Goal: Navigation & Orientation: Find specific page/section

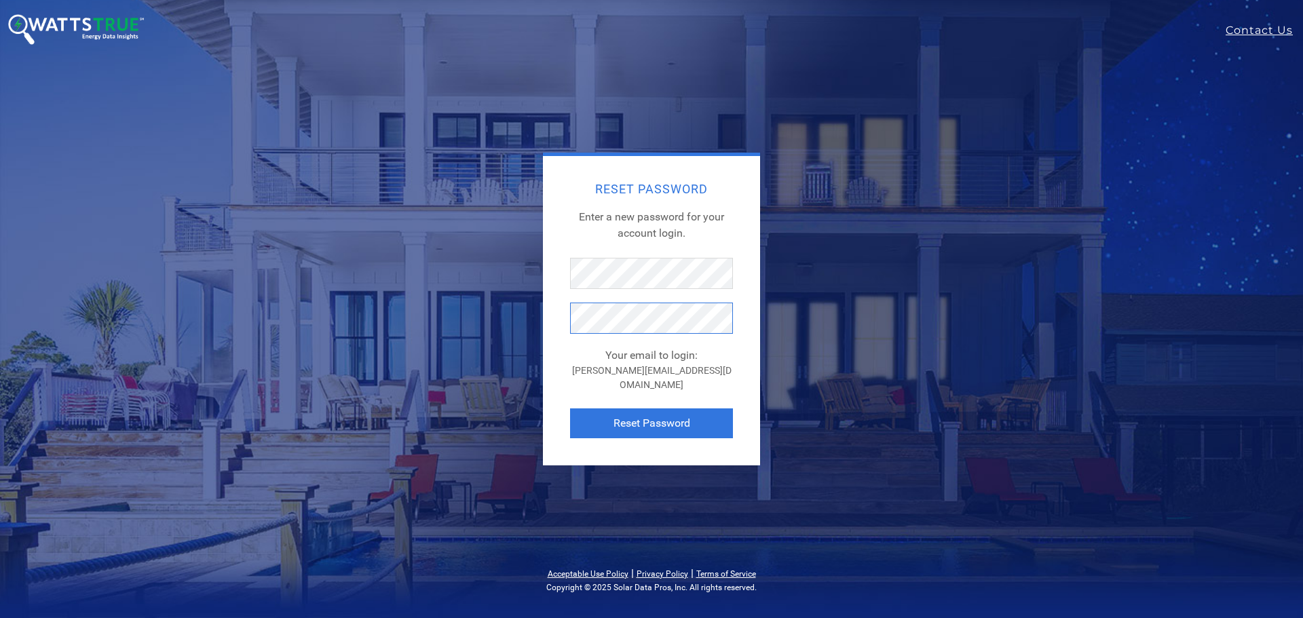
click at [570, 409] on button "Reset Password" at bounding box center [651, 424] width 163 height 30
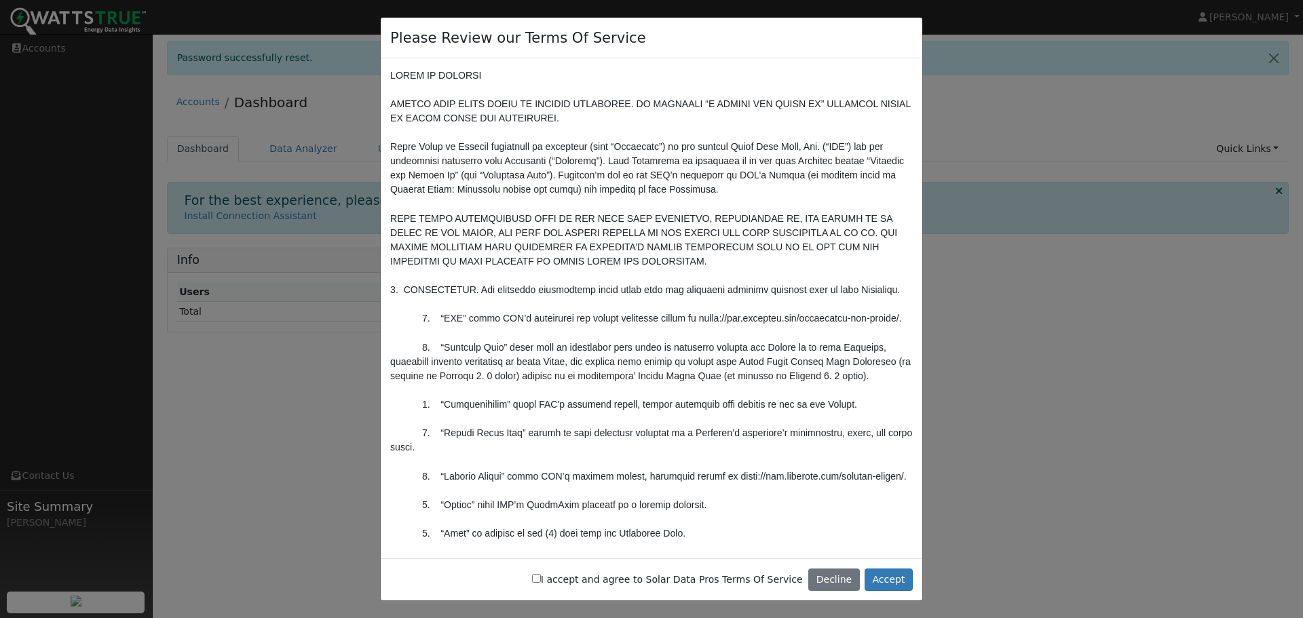
click at [541, 580] on input "I accept and agree to Solar Data Pros Terms Of Service" at bounding box center [536, 578] width 9 height 9
checkbox input "true"
click at [881, 578] on button "Accept" at bounding box center [889, 580] width 48 height 23
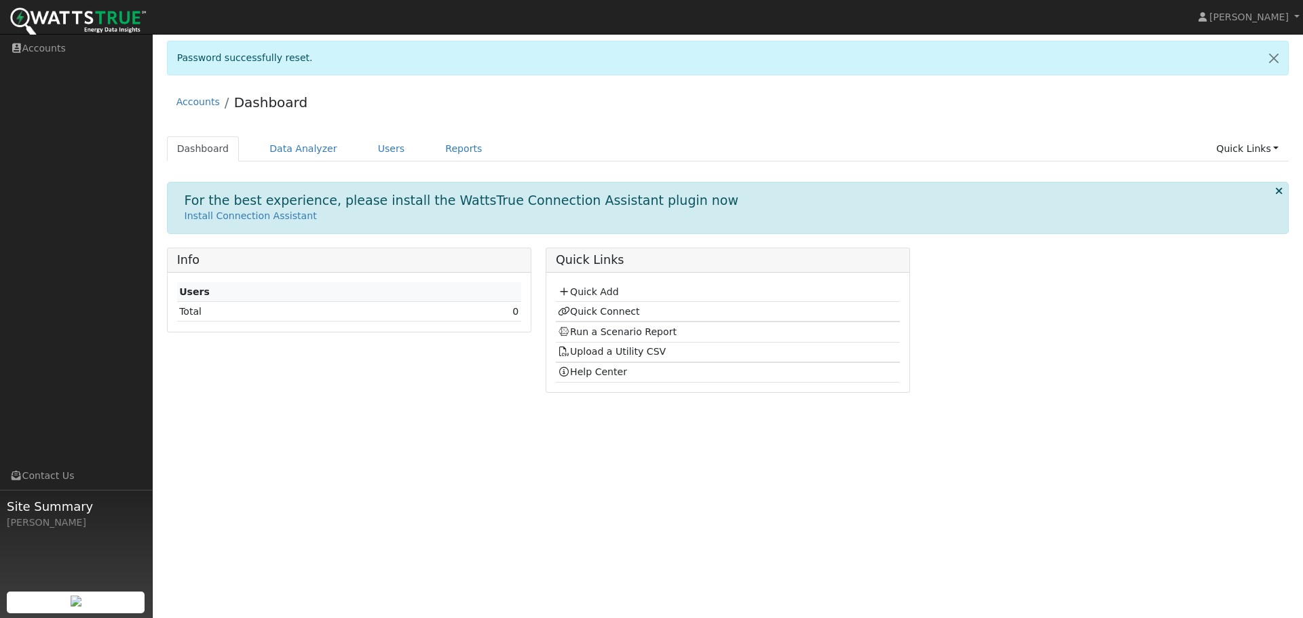
click at [343, 398] on div "Info Users Total 0" at bounding box center [349, 325] width 379 height 155
click at [384, 136] on link "Users" at bounding box center [392, 148] width 48 height 25
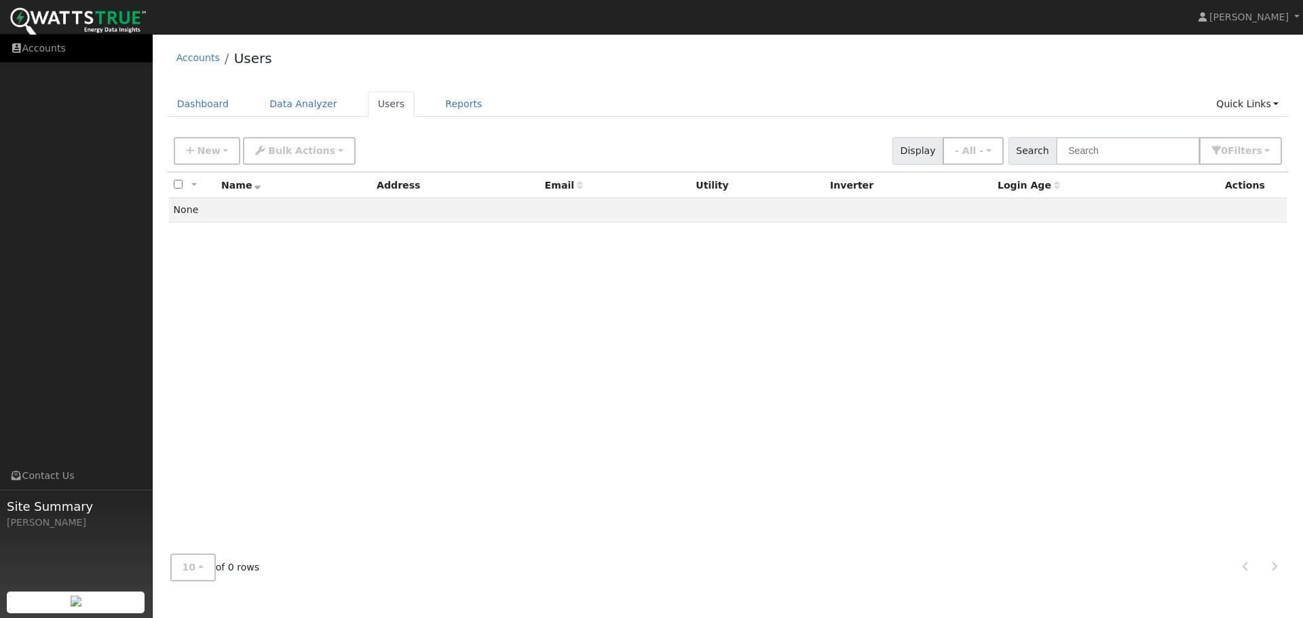
click at [50, 50] on link "Accounts" at bounding box center [76, 49] width 153 height 28
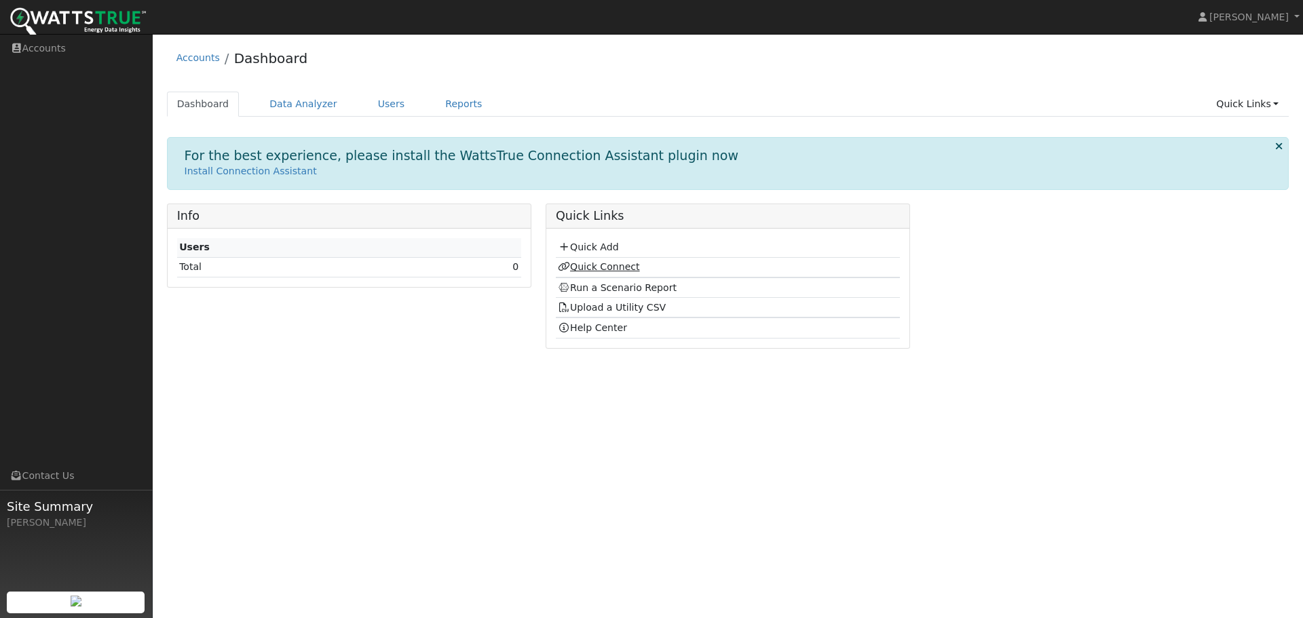
click at [604, 263] on link "Quick Connect" at bounding box center [598, 266] width 81 height 11
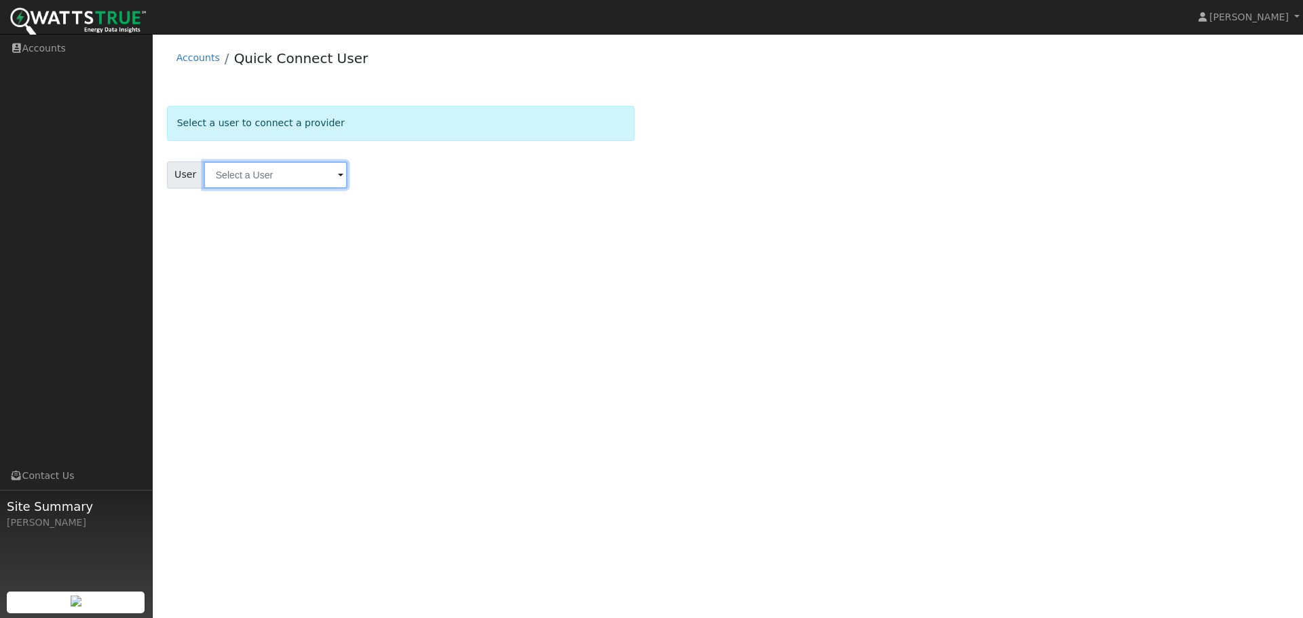
click at [285, 176] on input "text" at bounding box center [276, 175] width 144 height 27
click at [320, 174] on input "text" at bounding box center [276, 175] width 144 height 27
click at [782, 185] on div "Select a user to connect a provider User Results Enter text to search Enter tex…" at bounding box center [728, 164] width 1123 height 116
click at [1298, 16] on link "[PERSON_NAME]" at bounding box center [1249, 17] width 109 height 34
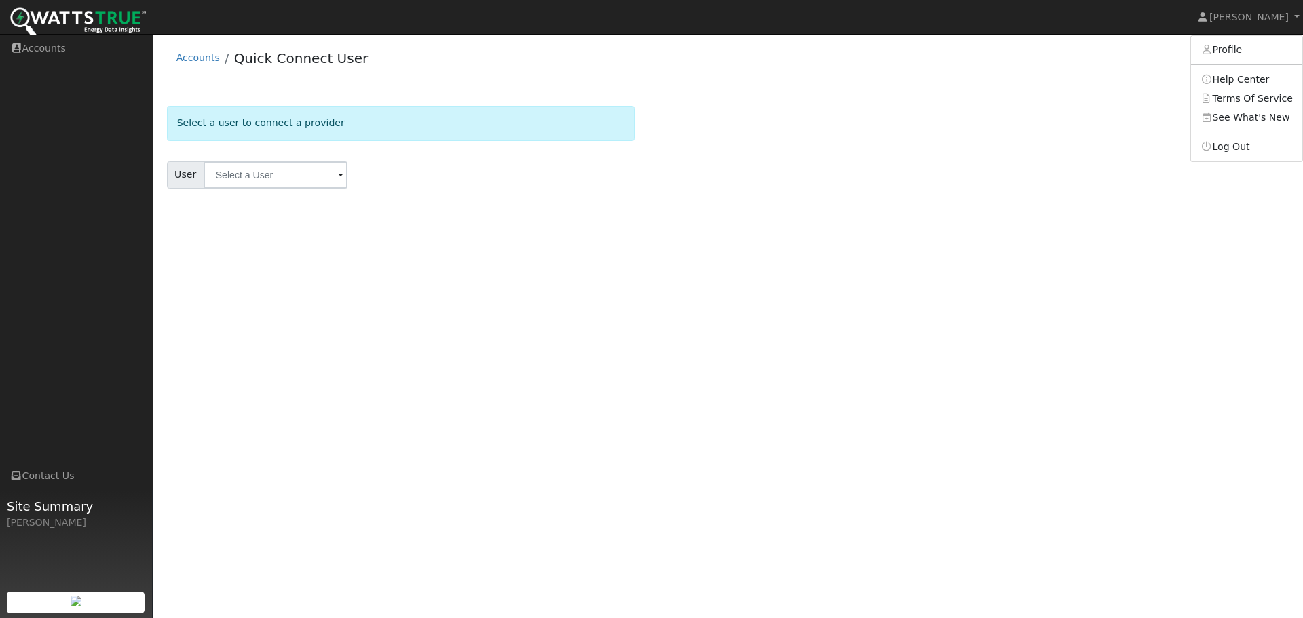
click at [969, 266] on div "User Profile First name Last name Email Email Notifications No Emails No Emails…" at bounding box center [728, 326] width 1150 height 584
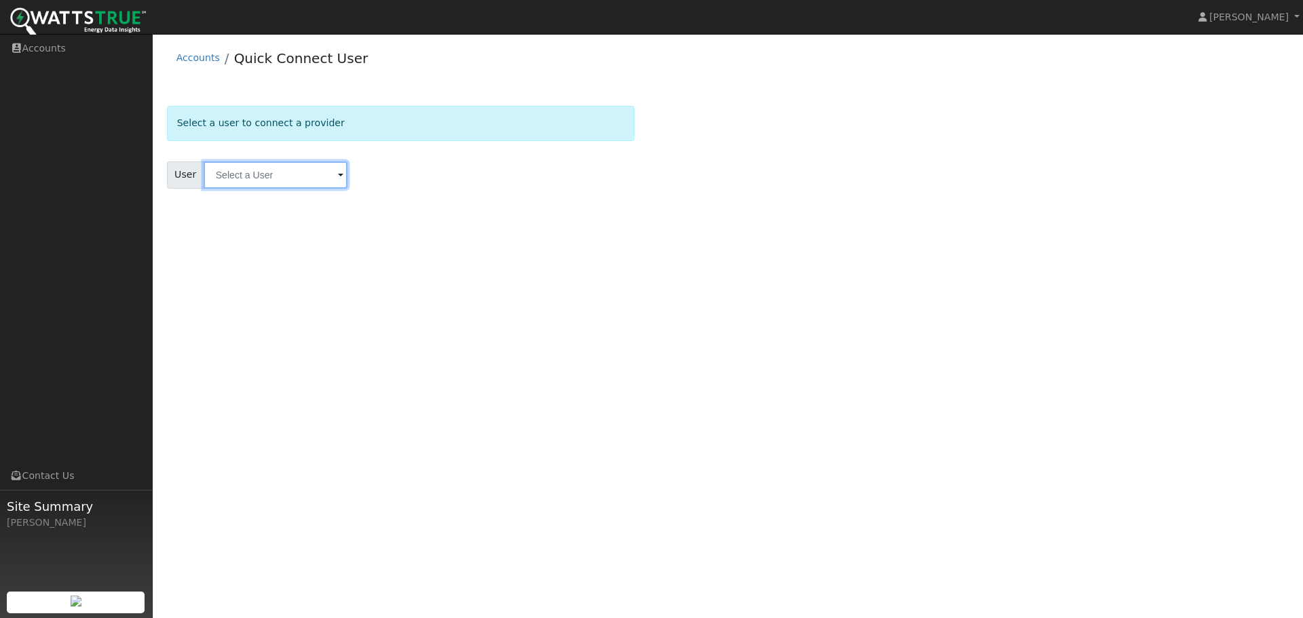
click at [250, 164] on input "text" at bounding box center [276, 175] width 144 height 27
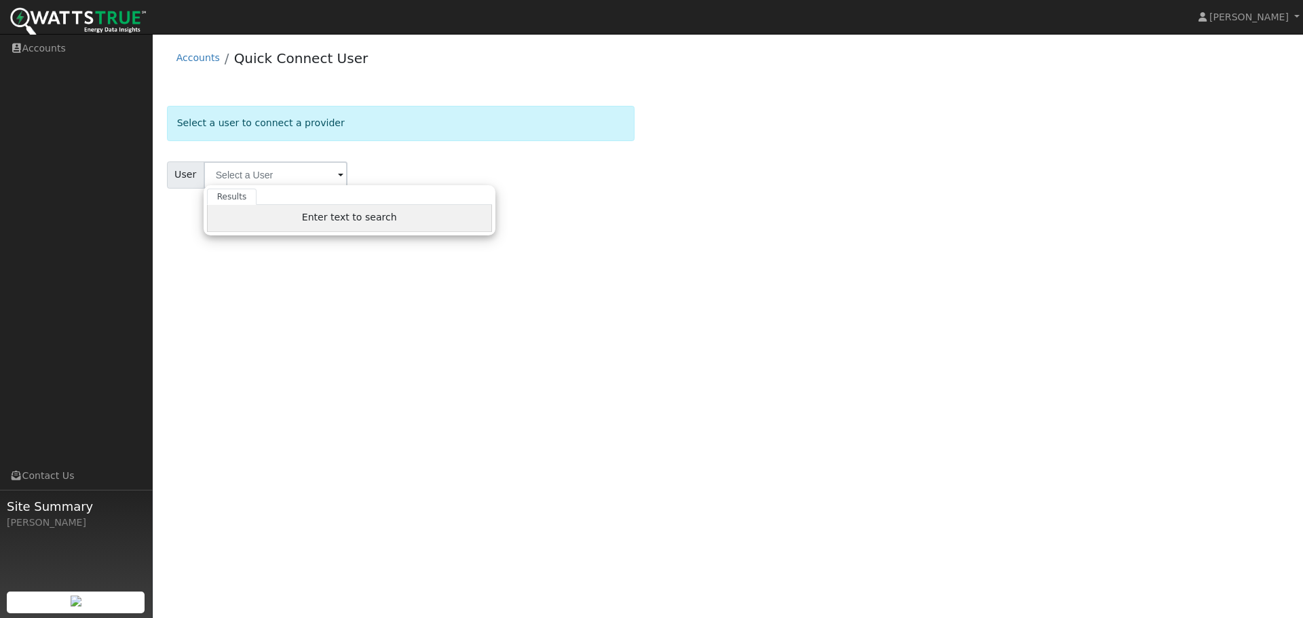
click at [255, 229] on div "Enter text to search" at bounding box center [349, 218] width 285 height 27
click at [190, 55] on link "Accounts" at bounding box center [197, 57] width 43 height 11
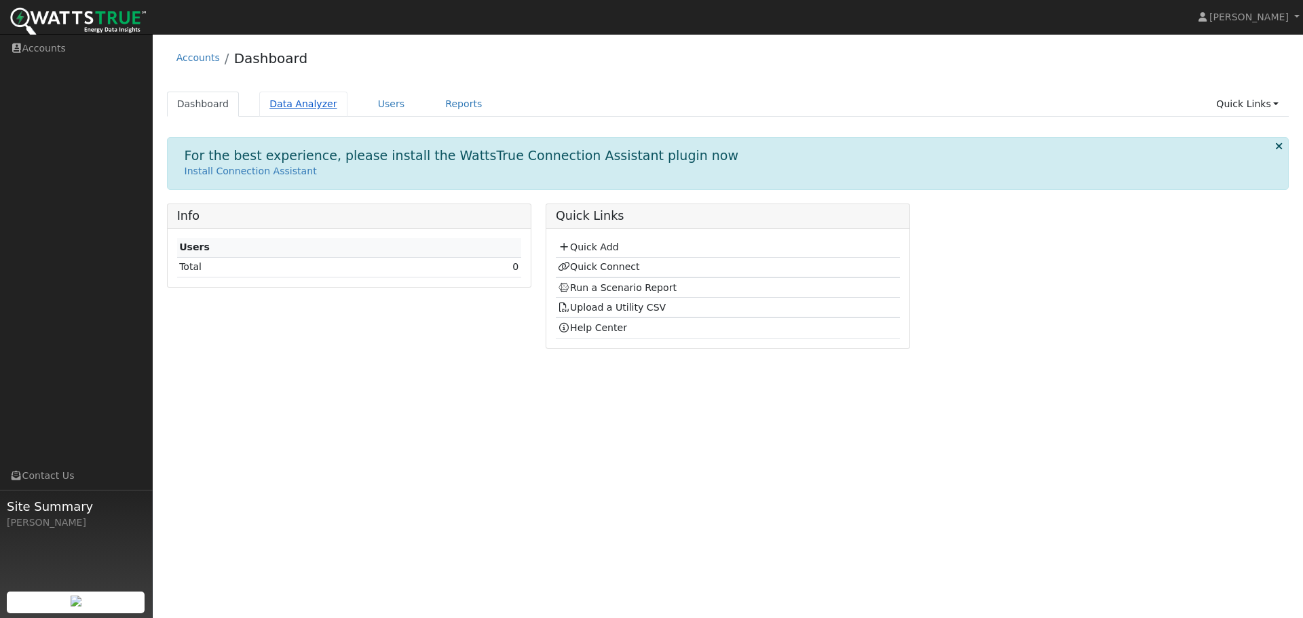
click at [274, 107] on link "Data Analyzer" at bounding box center [303, 104] width 88 height 25
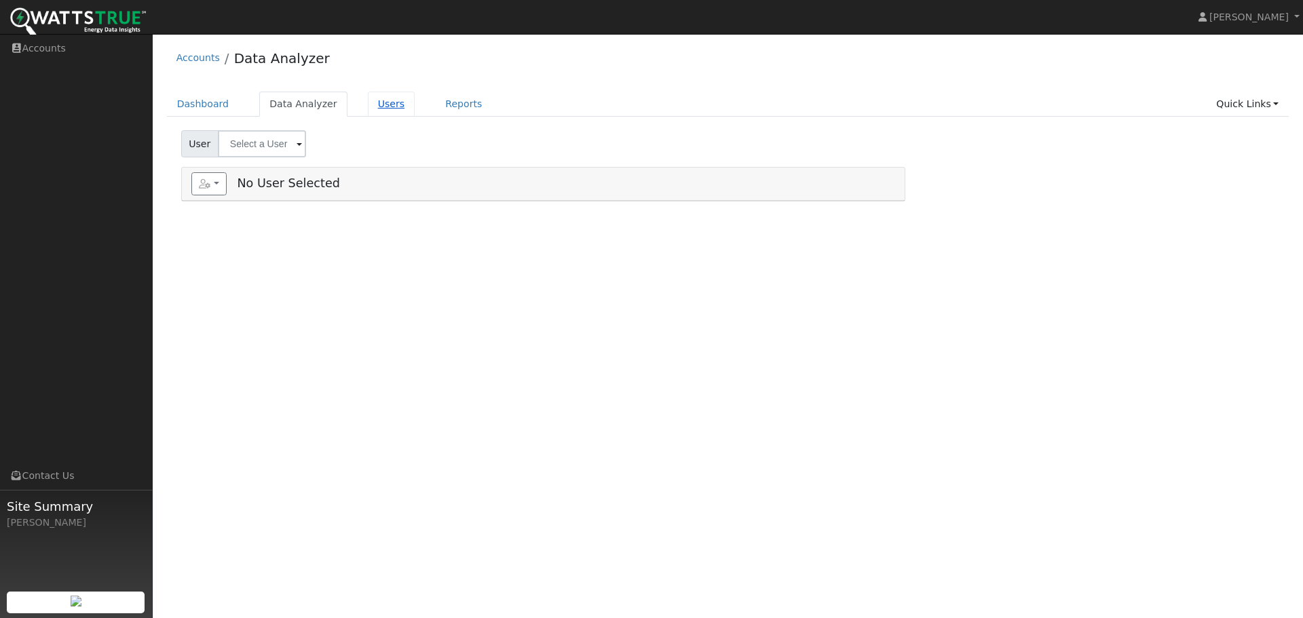
click at [368, 103] on link "Users" at bounding box center [392, 104] width 48 height 25
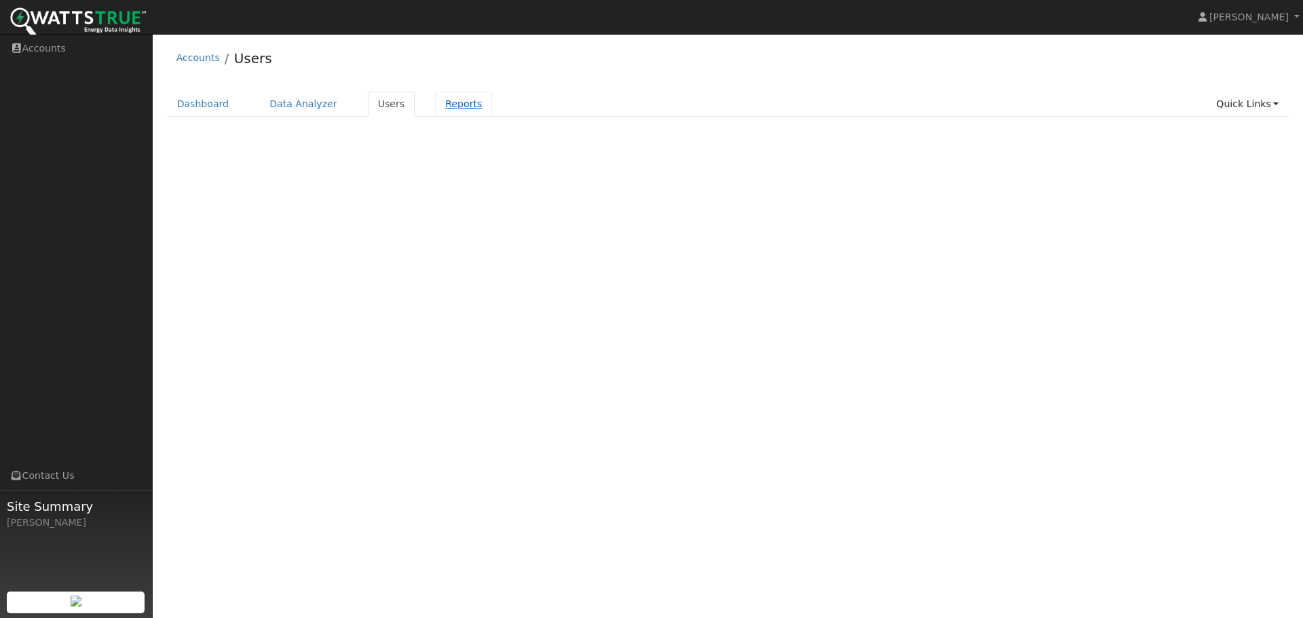
click at [435, 105] on link "Reports" at bounding box center [463, 104] width 57 height 25
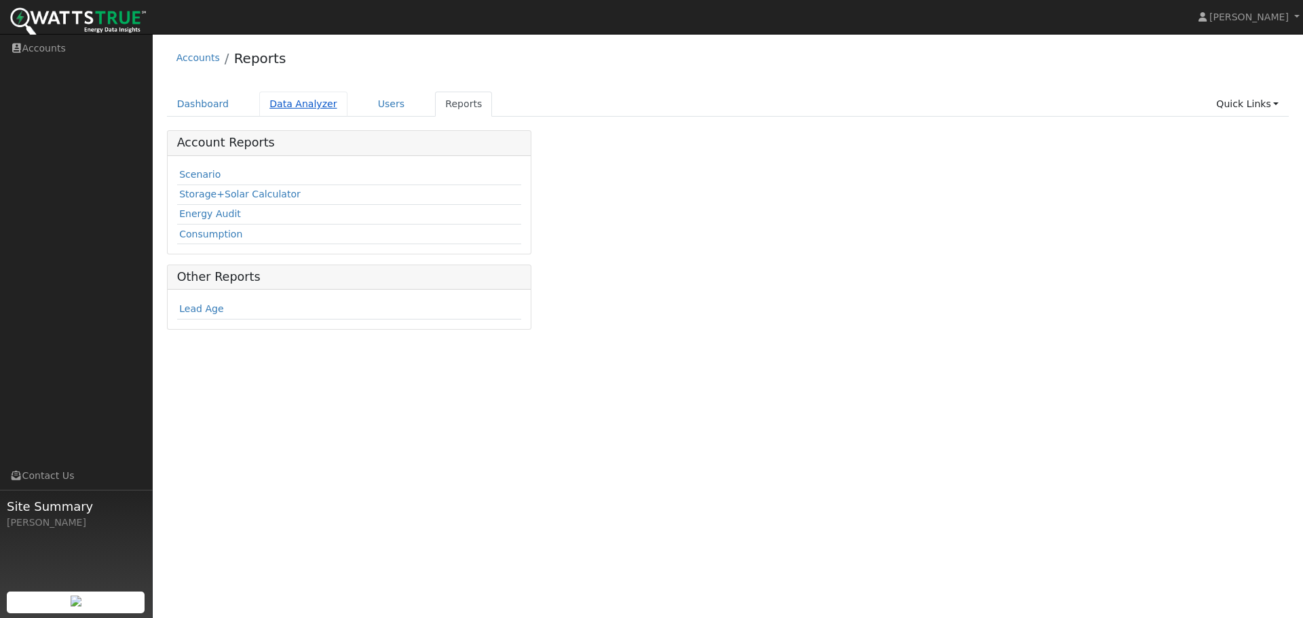
click at [287, 97] on link "Data Analyzer" at bounding box center [303, 104] width 88 height 25
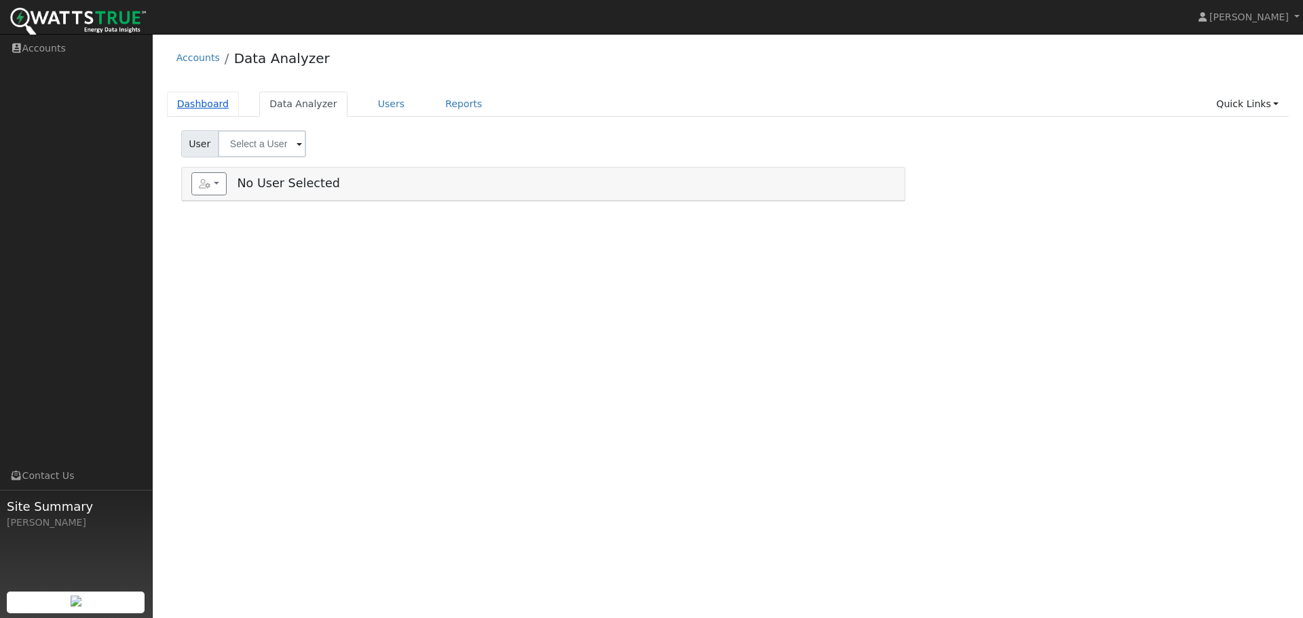
drag, startPoint x: 0, startPoint y: 0, endPoint x: 209, endPoint y: 108, distance: 235.3
click at [208, 108] on link "Dashboard" at bounding box center [203, 104] width 73 height 25
